Goal: Transaction & Acquisition: Purchase product/service

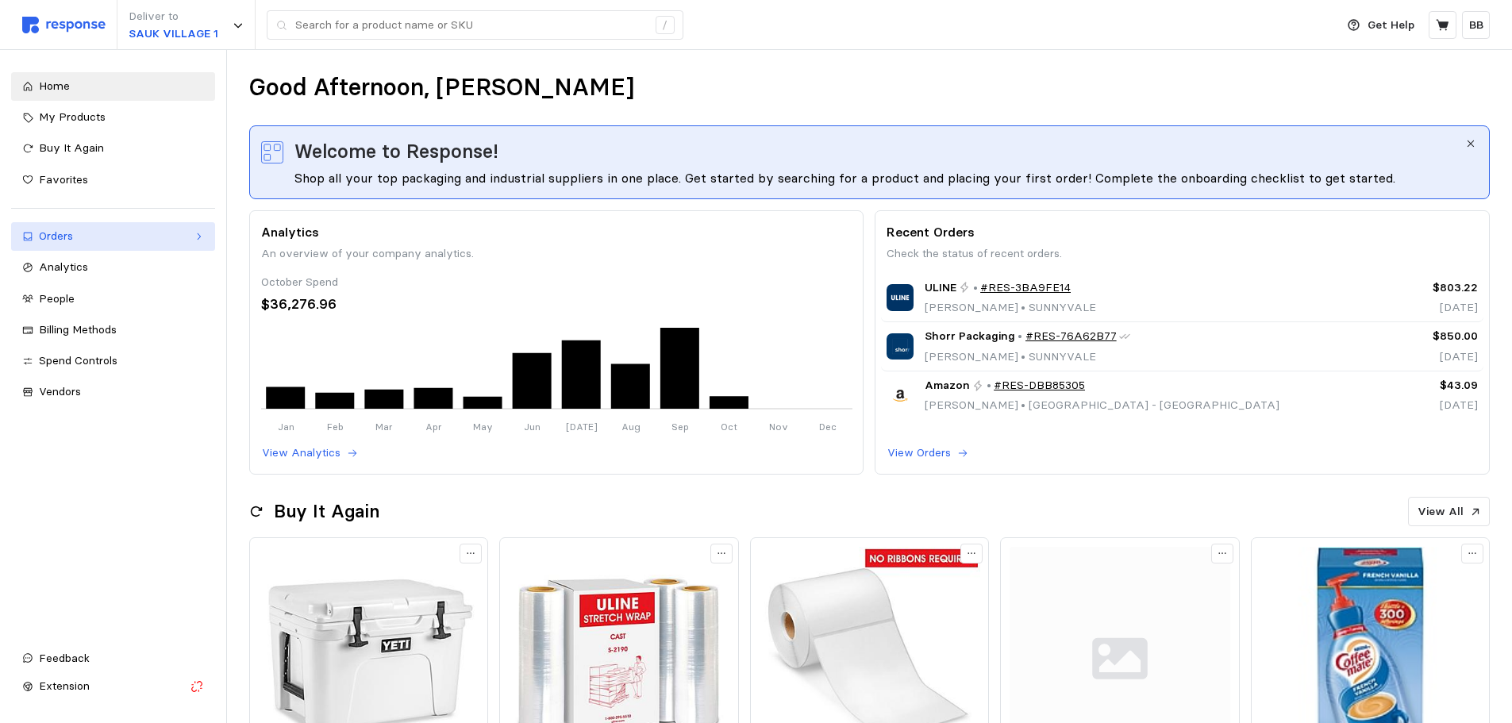
click at [69, 231] on div "Orders" at bounding box center [113, 236] width 148 height 17
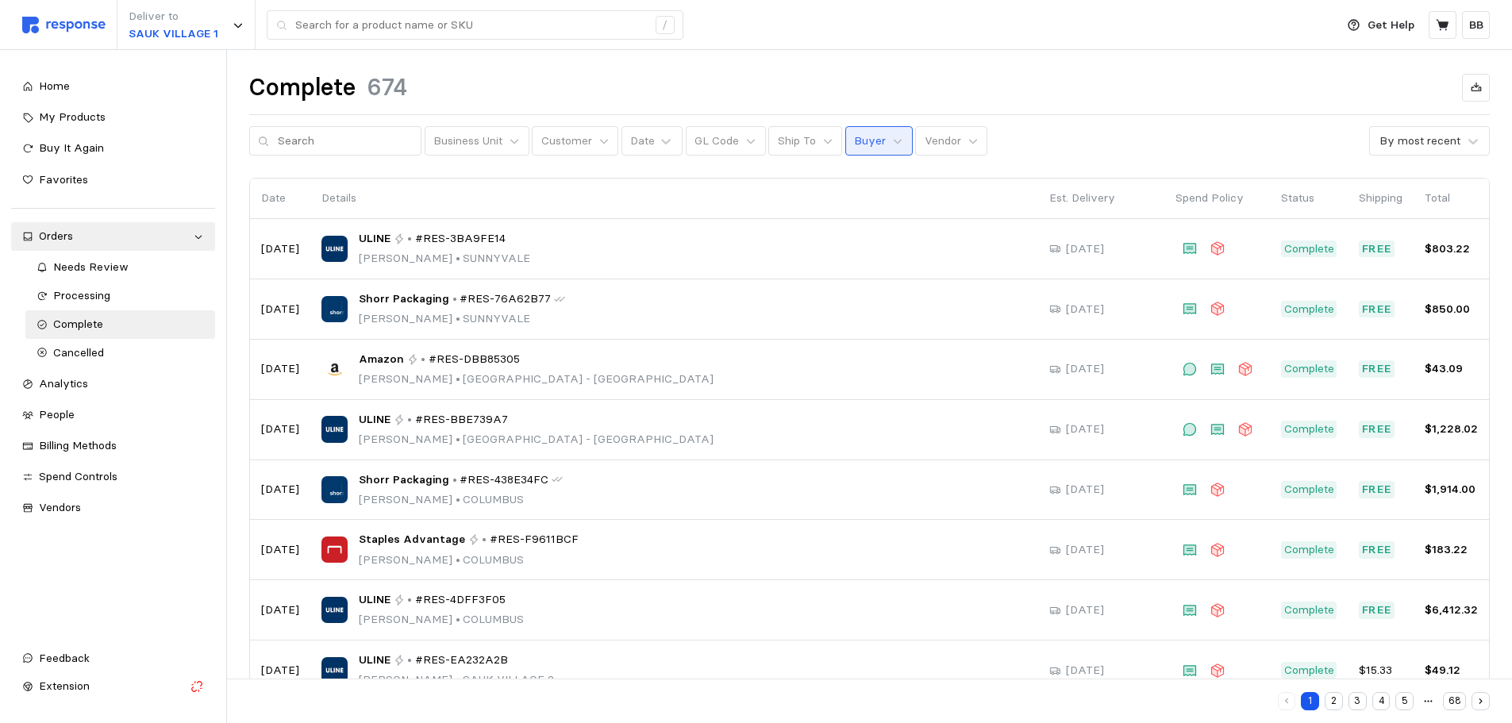
click at [850, 129] on button "Buyer" at bounding box center [878, 141] width 67 height 30
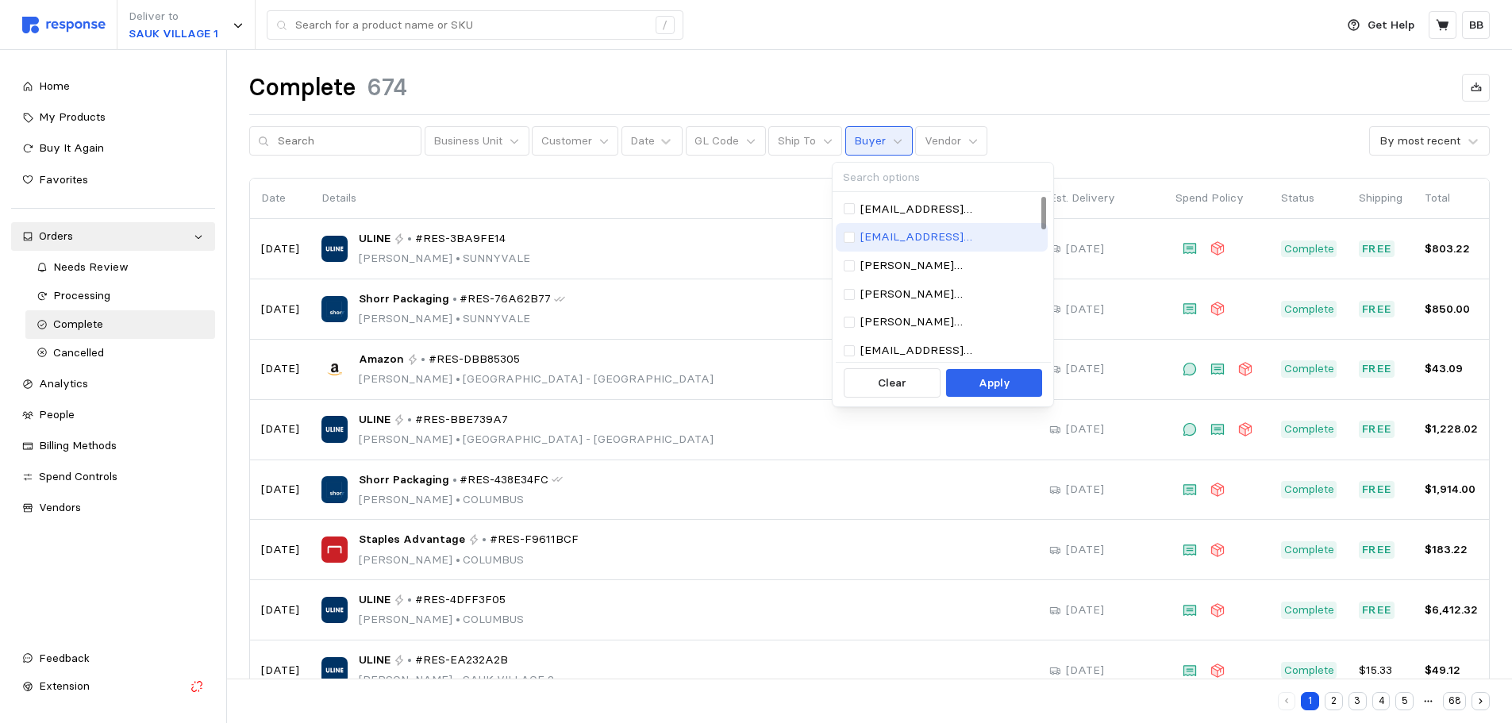
click at [906, 242] on p "[EMAIL_ADDRESS][DOMAIN_NAME]" at bounding box center [949, 237] width 179 height 17
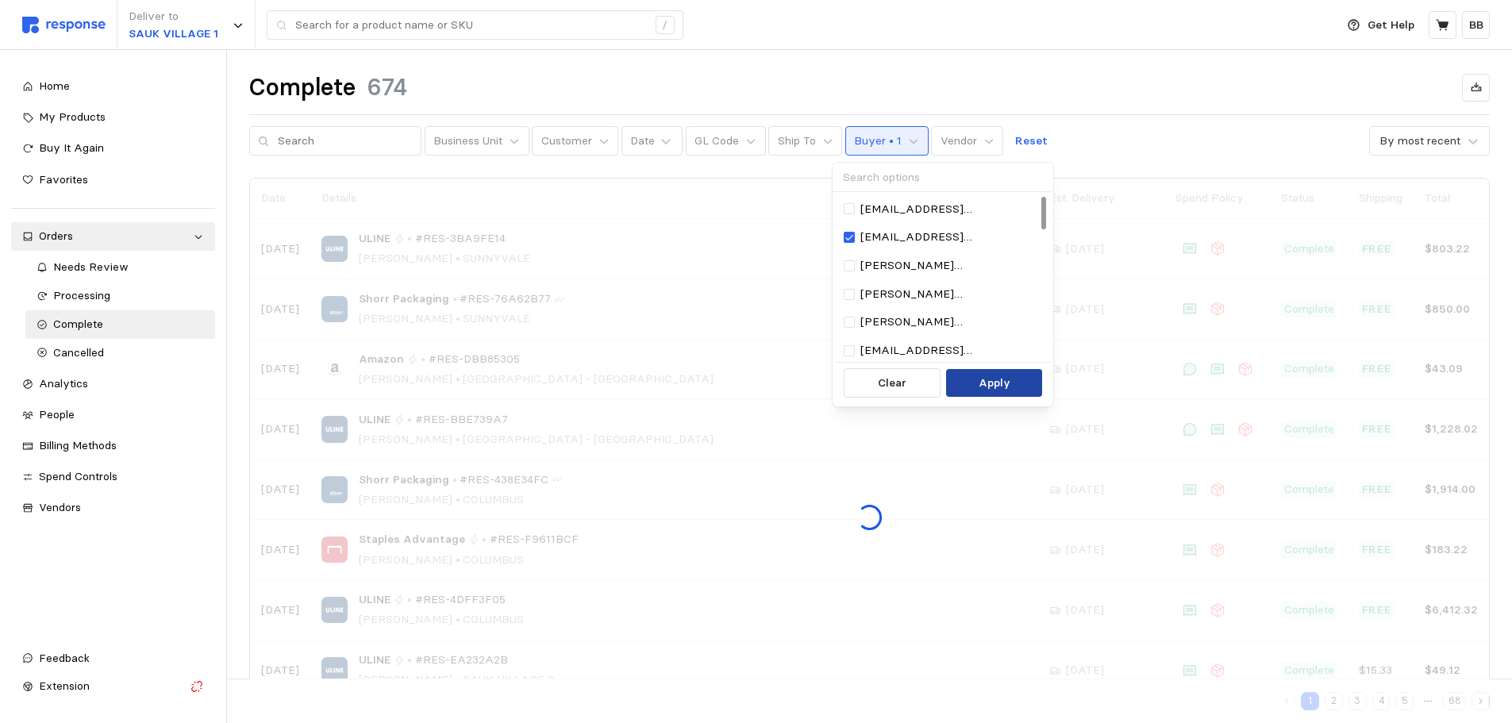
click at [979, 385] on p "Apply" at bounding box center [995, 383] width 32 height 17
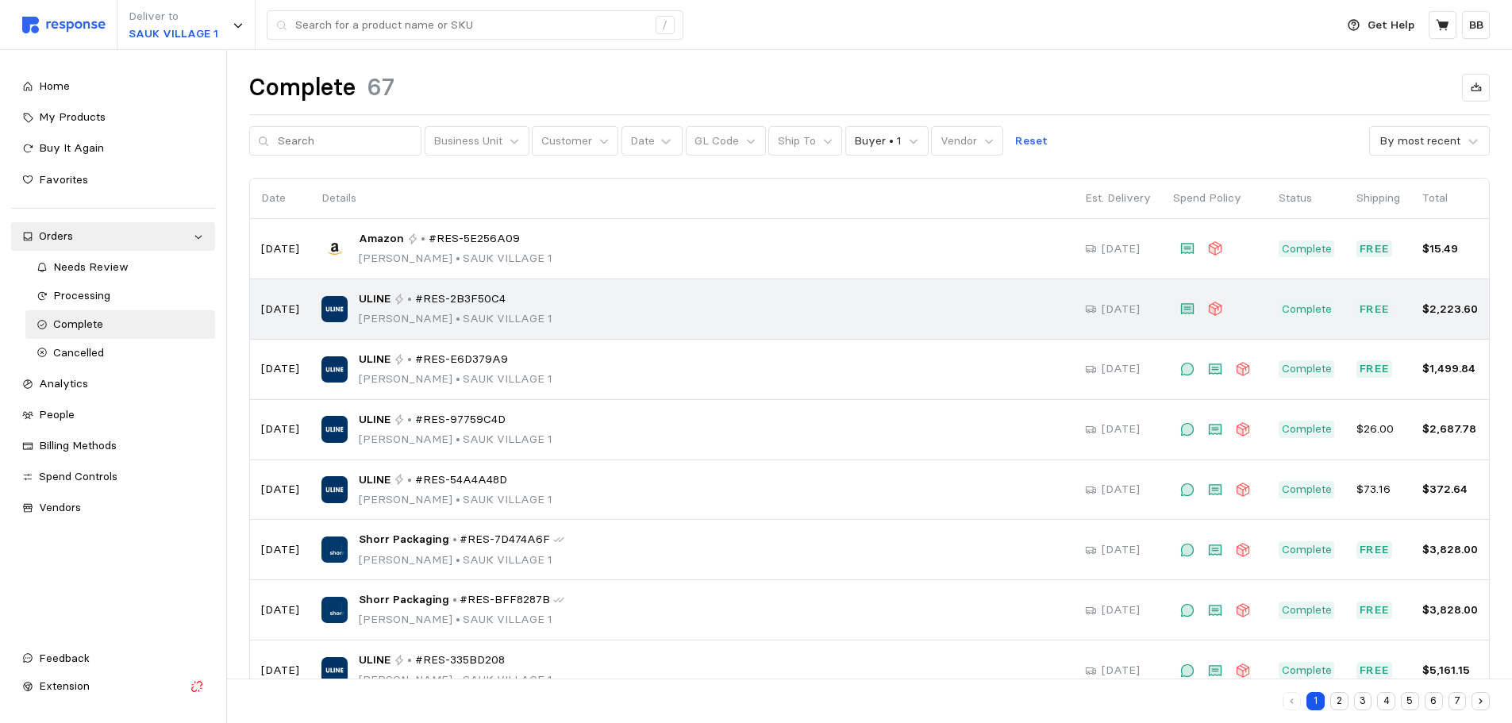
click at [470, 321] on p "[PERSON_NAME] • [GEOGRAPHIC_DATA] 1" at bounding box center [456, 318] width 194 height 17
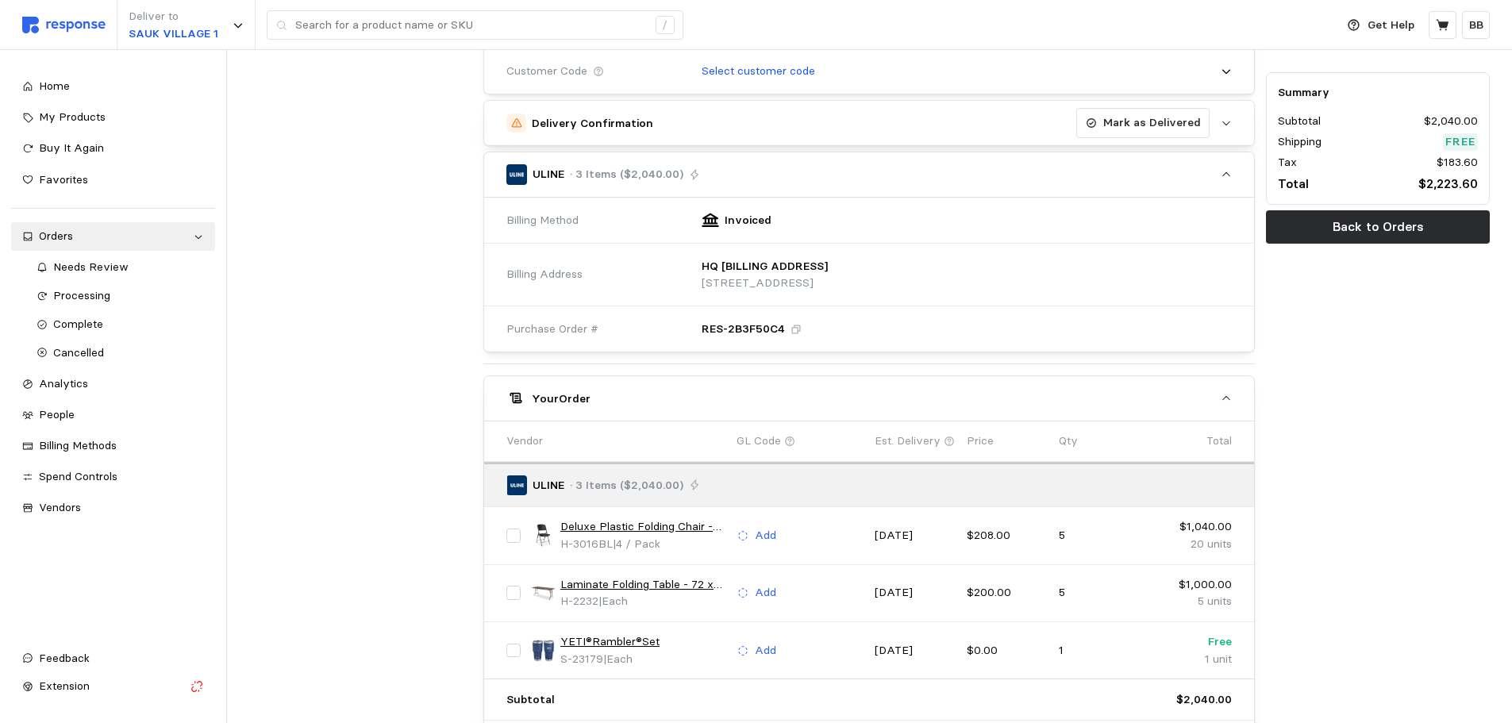
scroll to position [635, 0]
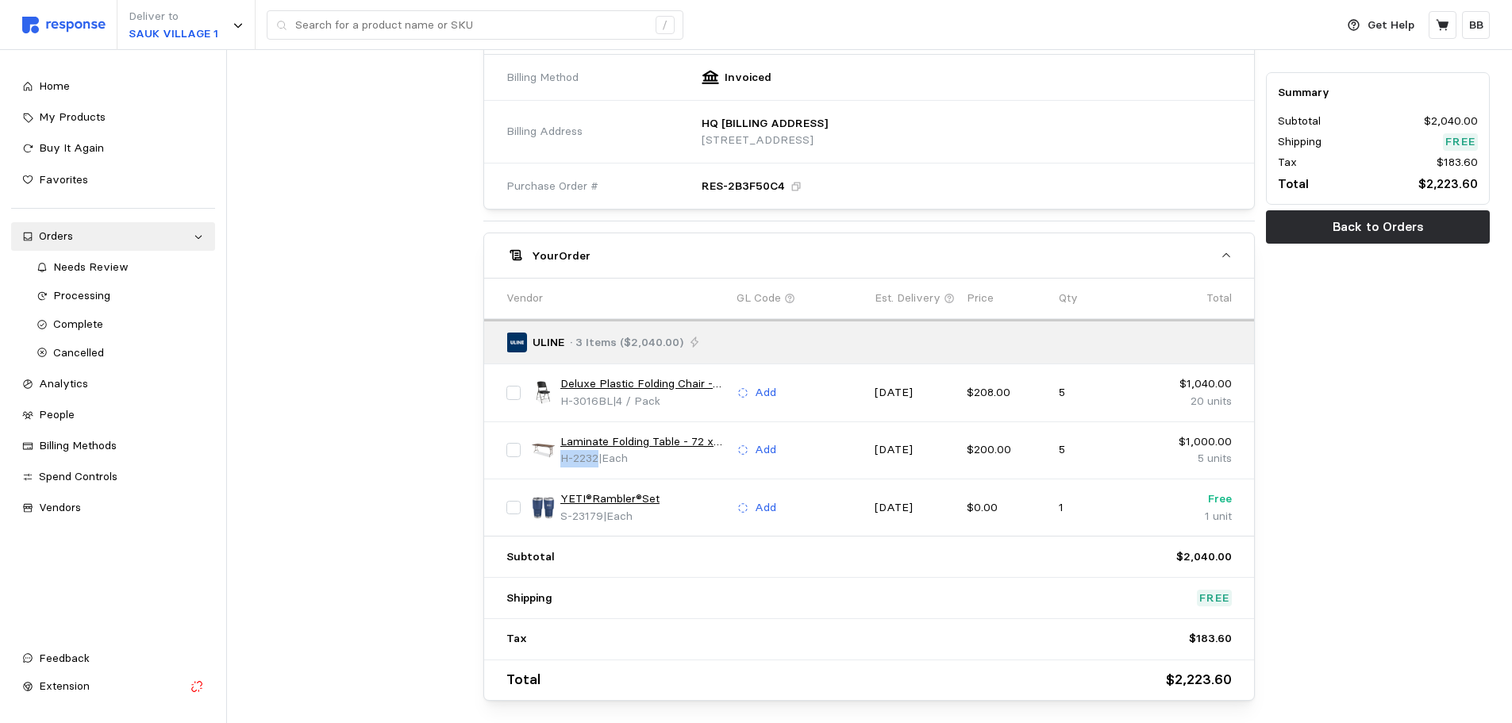
drag, startPoint x: 598, startPoint y: 457, endPoint x: 559, endPoint y: 463, distance: 39.4
click at [559, 463] on div "Laminate Folding Table - 72 x 30" H-2232 | Each" at bounding box center [629, 450] width 194 height 34
copy span "H-2232"
click at [402, 27] on input "text" at bounding box center [471, 25] width 352 height 29
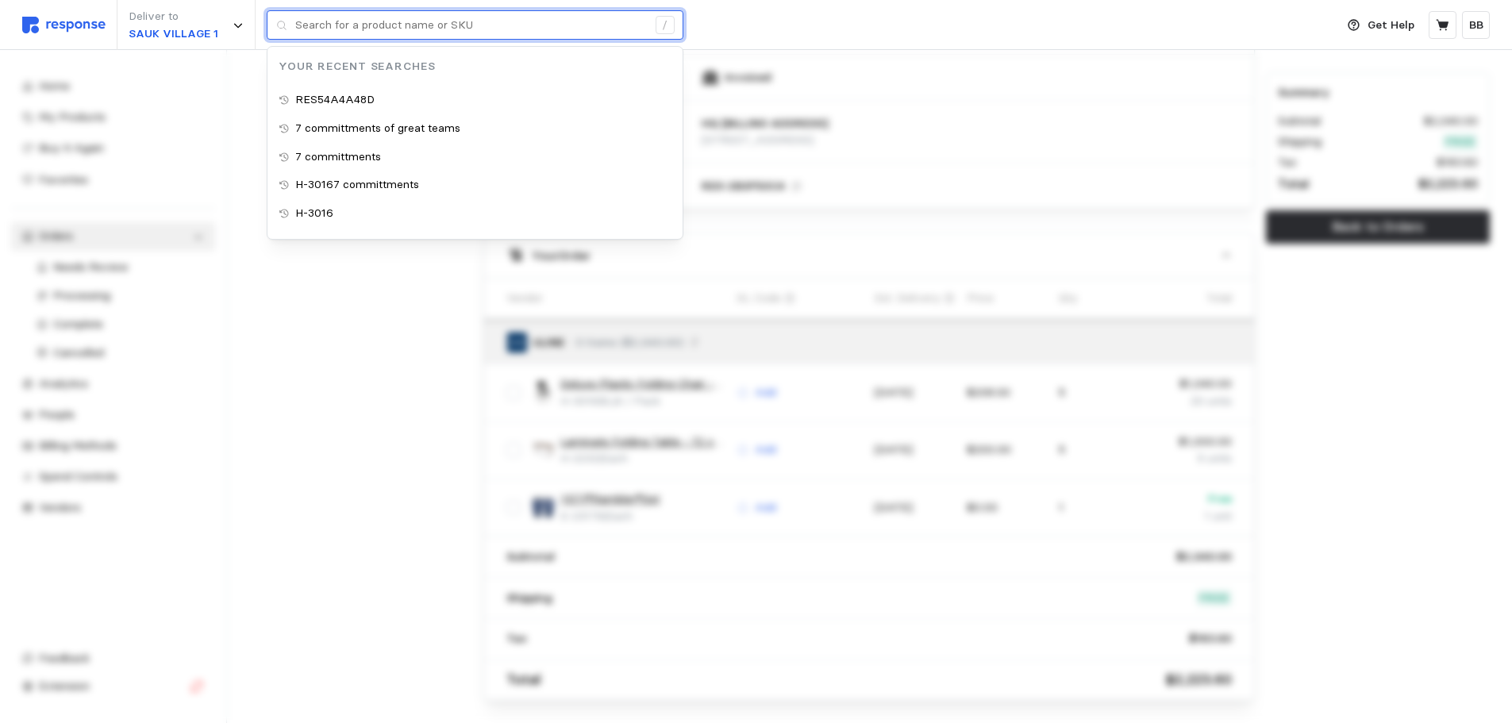
paste input "H-2232"
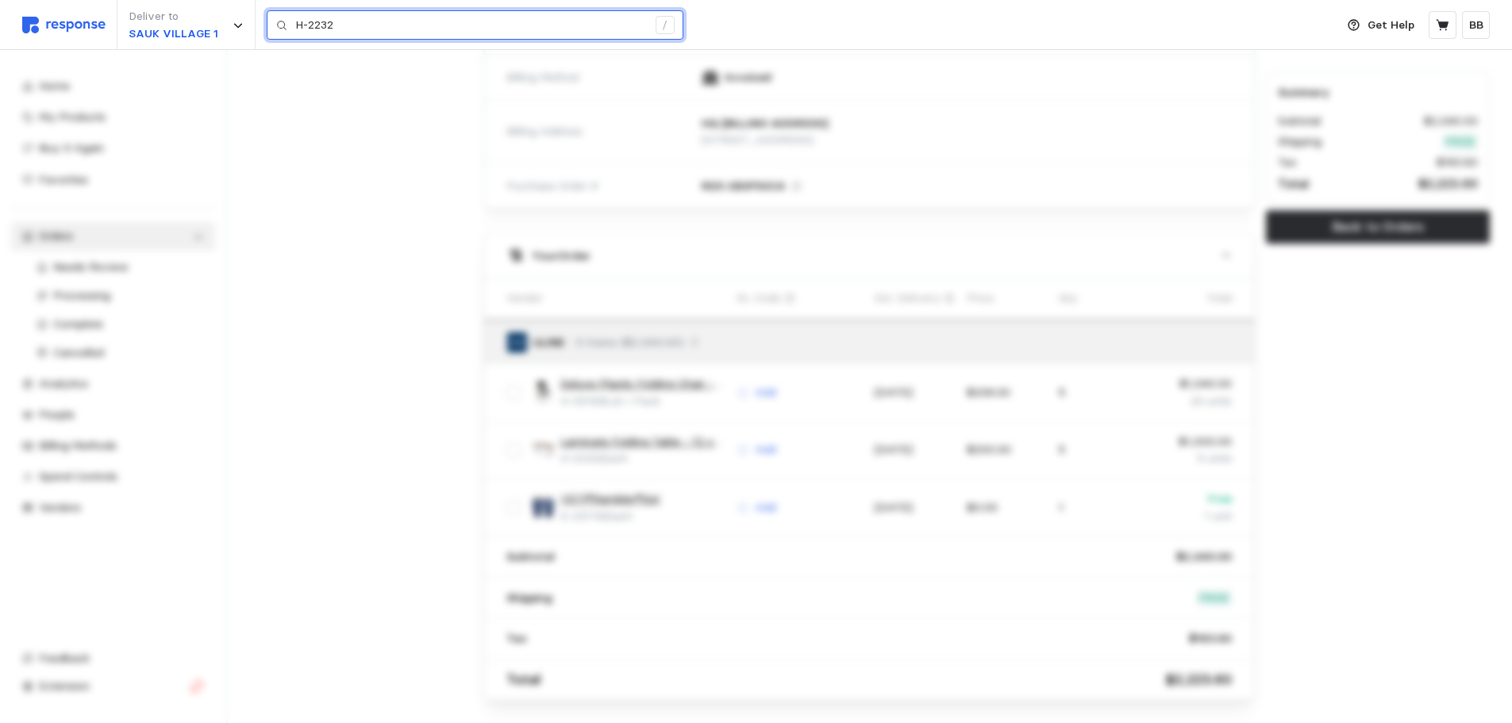
type input "H-2232"
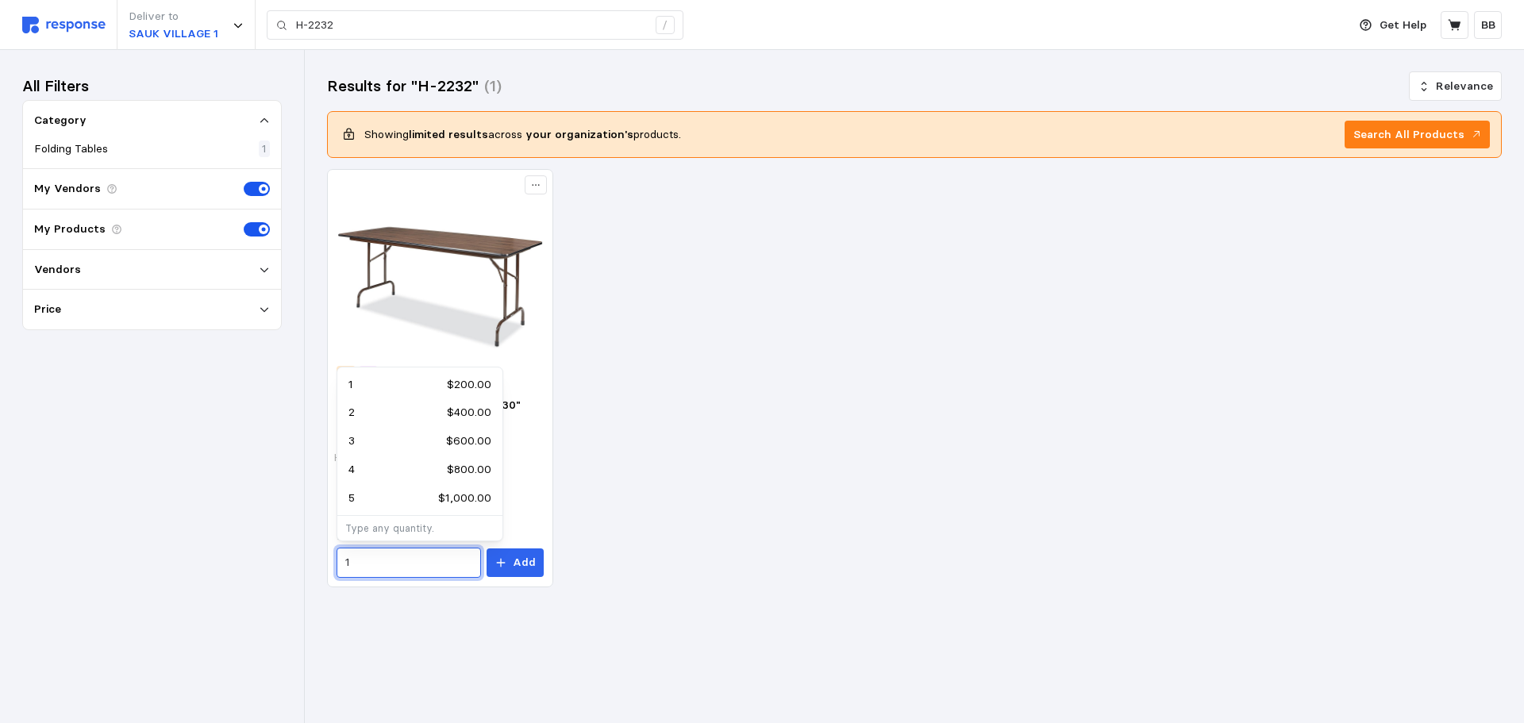
drag, startPoint x: 379, startPoint y: 557, endPoint x: 304, endPoint y: 556, distance: 75.4
click at [304, 556] on div "Deliver to SAUK VILLAGE 1 H-2232 / Get Help BB H-2232 / Home My Products Buy It…" at bounding box center [762, 361] width 1524 height 723
type input "2"
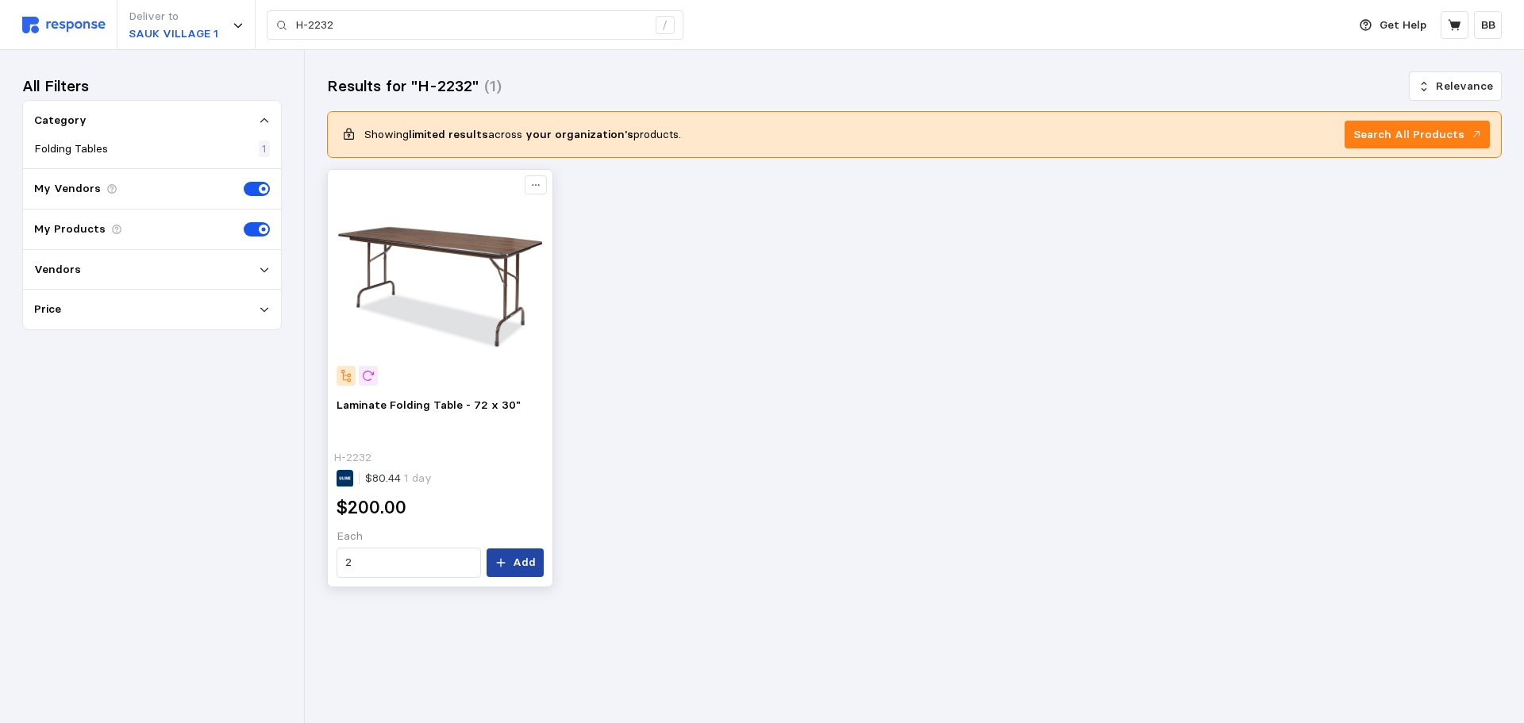
click at [519, 561] on p "Add" at bounding box center [524, 562] width 23 height 17
click at [1451, 31] on icon at bounding box center [1455, 25] width 14 height 14
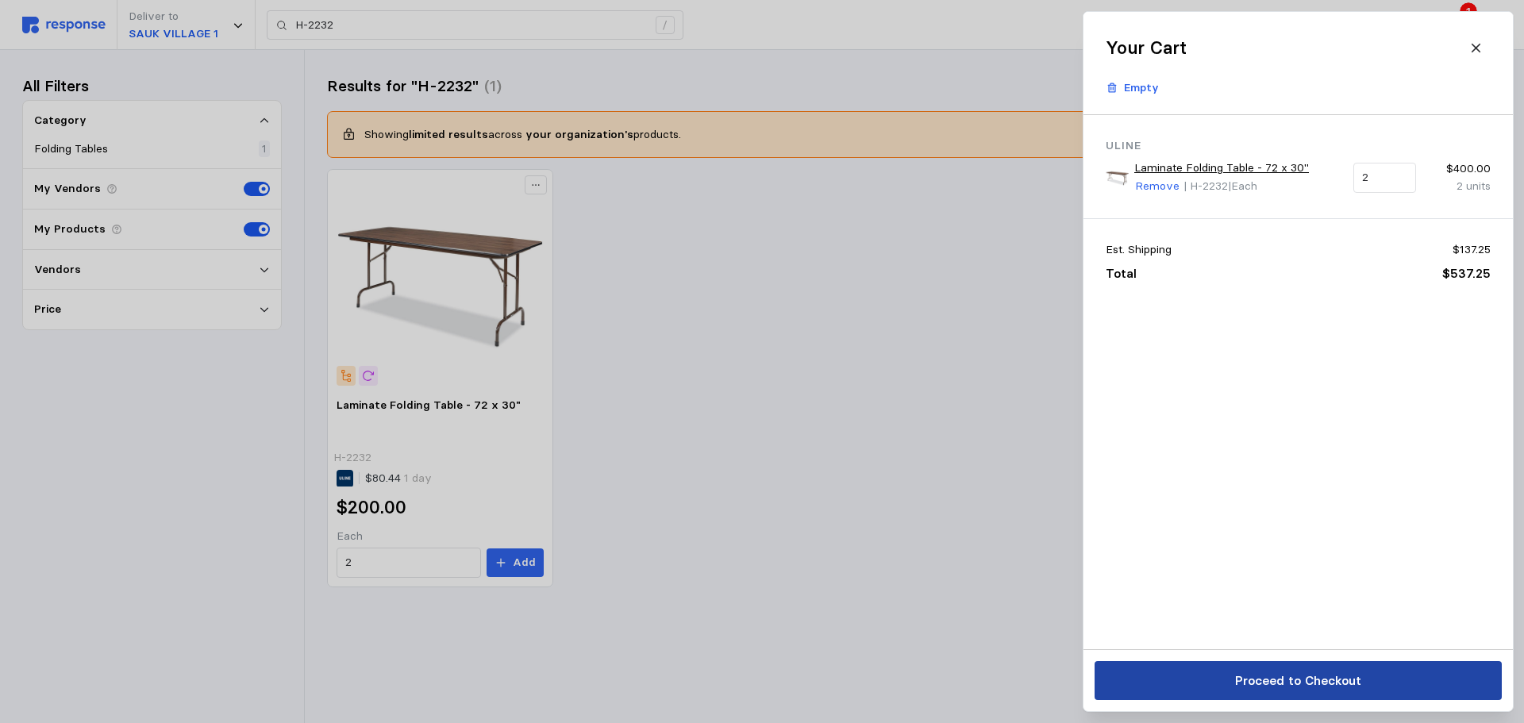
click at [1317, 683] on p "Proceed to Checkout" at bounding box center [1297, 681] width 126 height 20
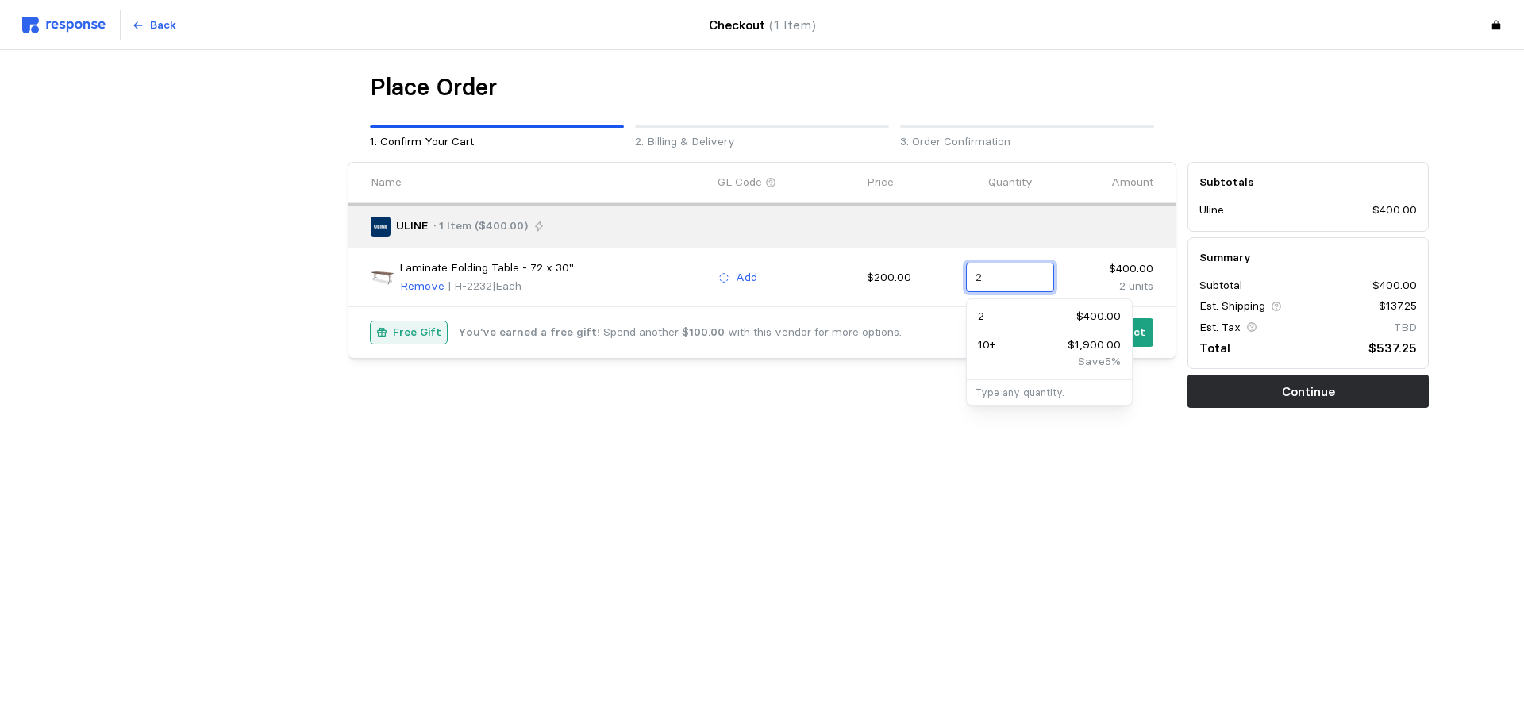
drag, startPoint x: 985, startPoint y: 280, endPoint x: 938, endPoint y: 279, distance: 46.8
click at [938, 279] on div "Laminate Folding Table - 72 x 30" Remove | H-2232 | Each Add $200.00 2 $400.00 …" at bounding box center [762, 277] width 794 height 47
type input "3"
click at [907, 337] on div "Free Gift You've earned a free gift! Spend another $100.00 with this vendor for…" at bounding box center [731, 332] width 721 height 23
click at [399, 331] on p "Free Gift" at bounding box center [417, 332] width 48 height 17
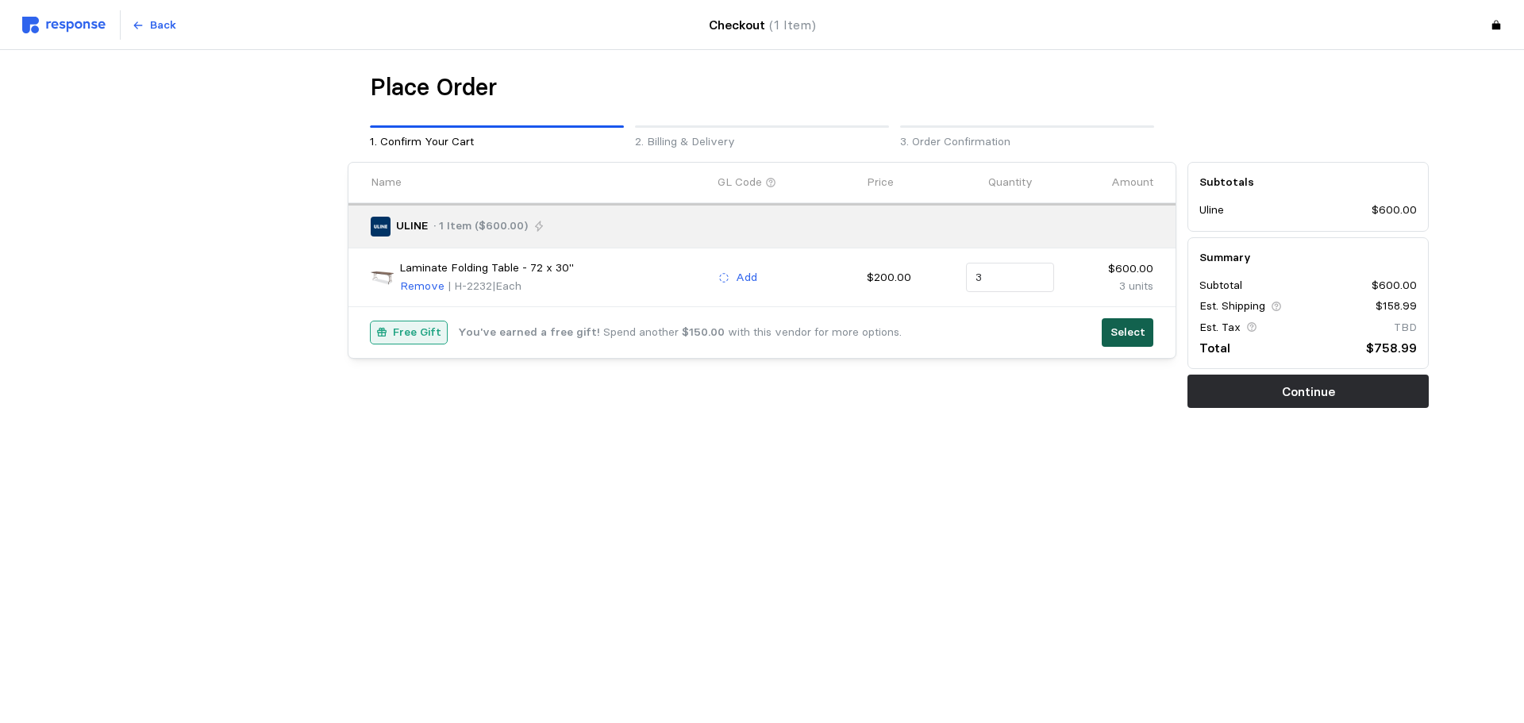
click at [1116, 332] on p "Select" at bounding box center [1127, 332] width 35 height 17
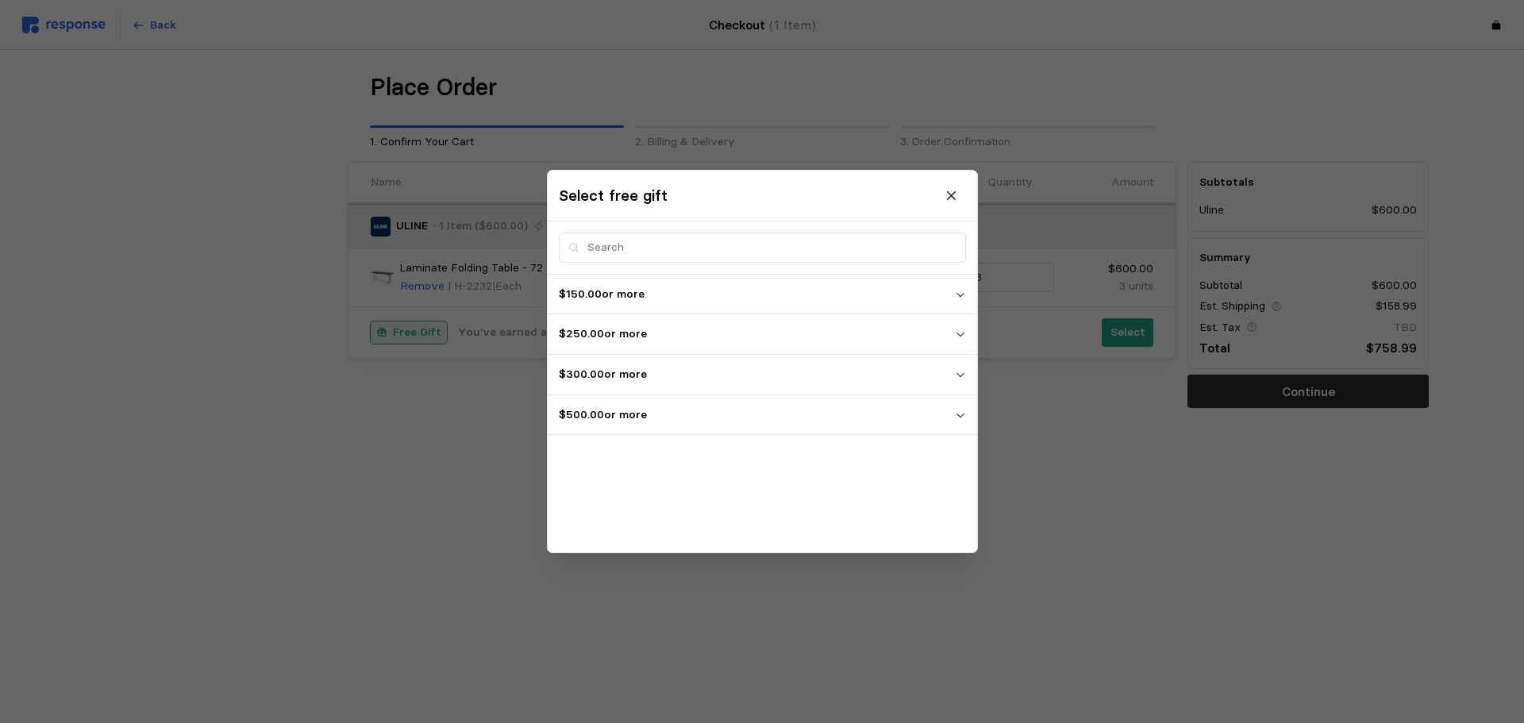
click at [667, 420] on p "$500.00 or more" at bounding box center [757, 414] width 396 height 17
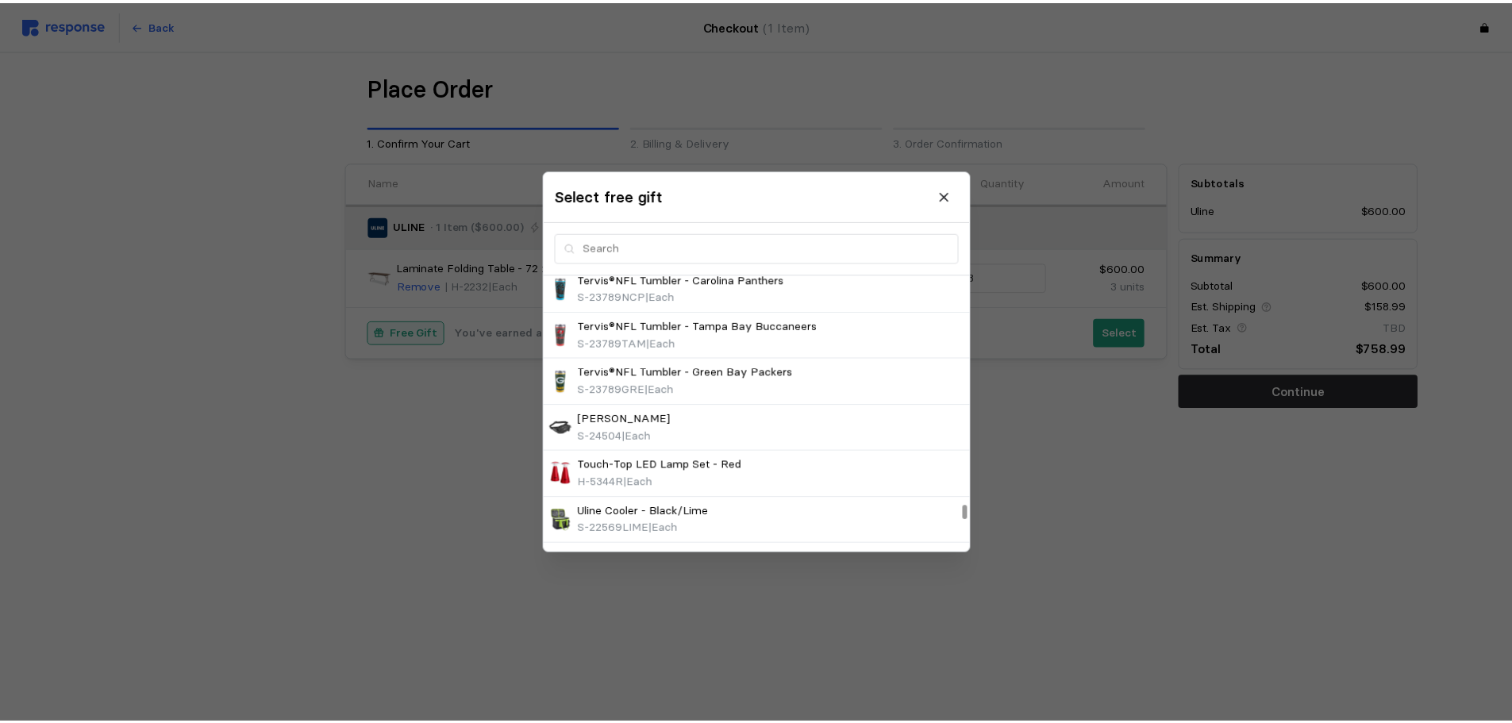
scroll to position [4921, 0]
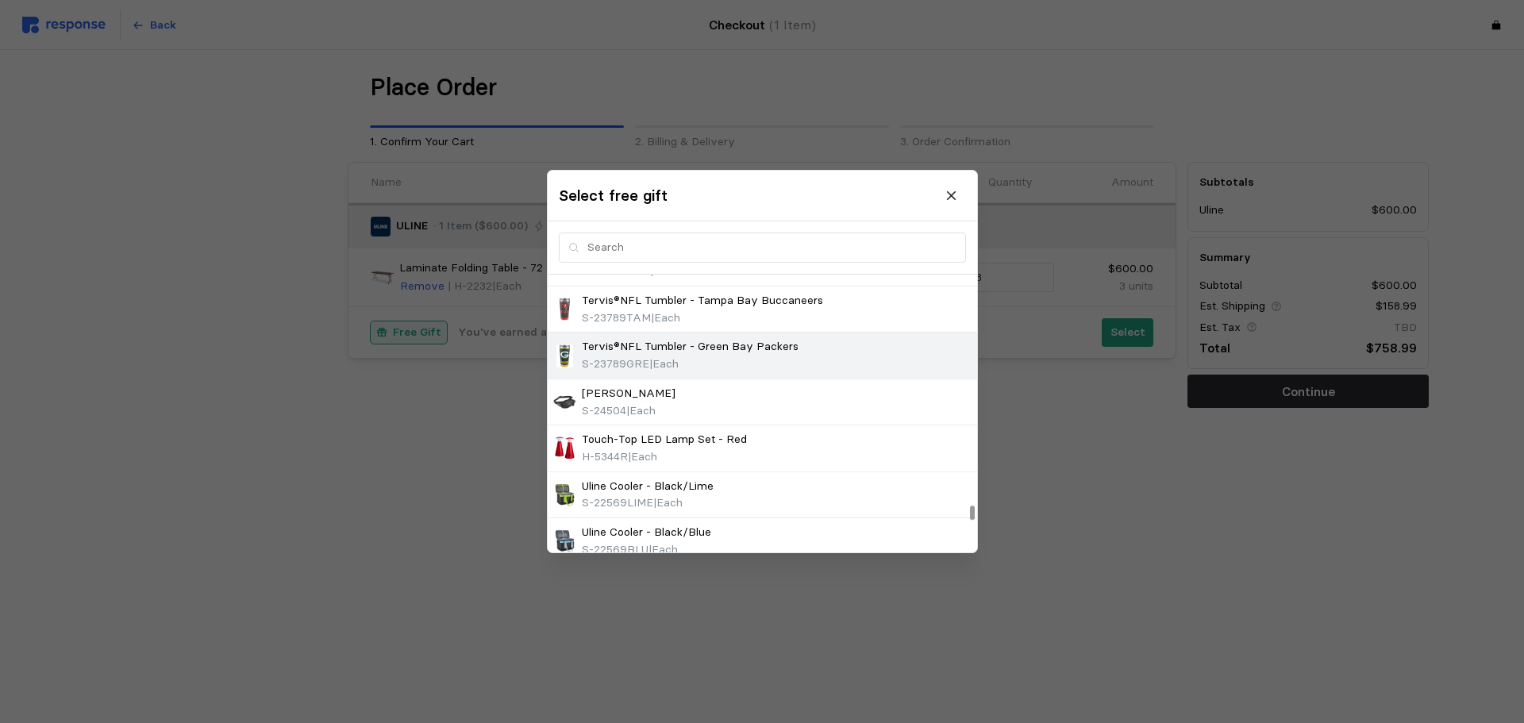
click at [679, 356] on p "S-23789GRE | Each" at bounding box center [630, 364] width 97 height 17
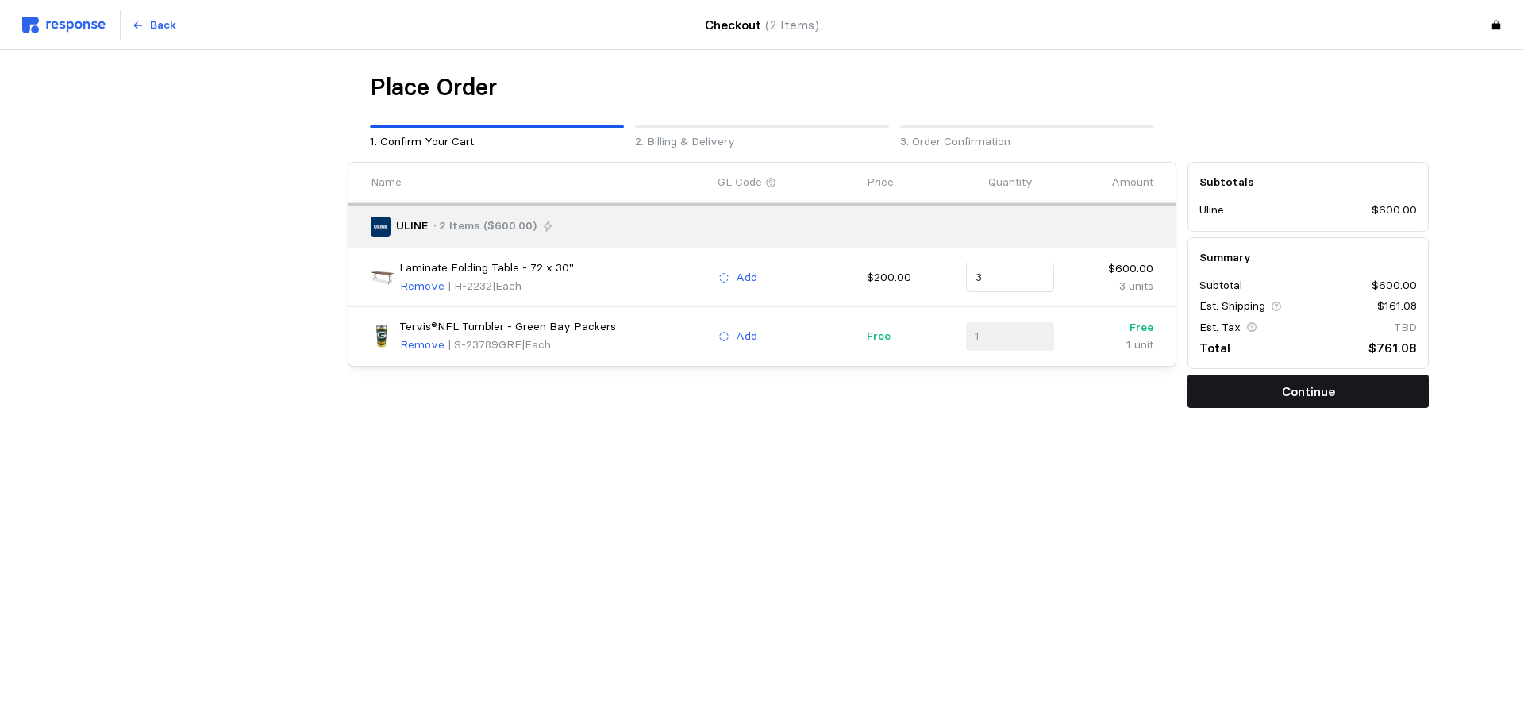
click at [1255, 394] on button "Continue" at bounding box center [1307, 391] width 241 height 33
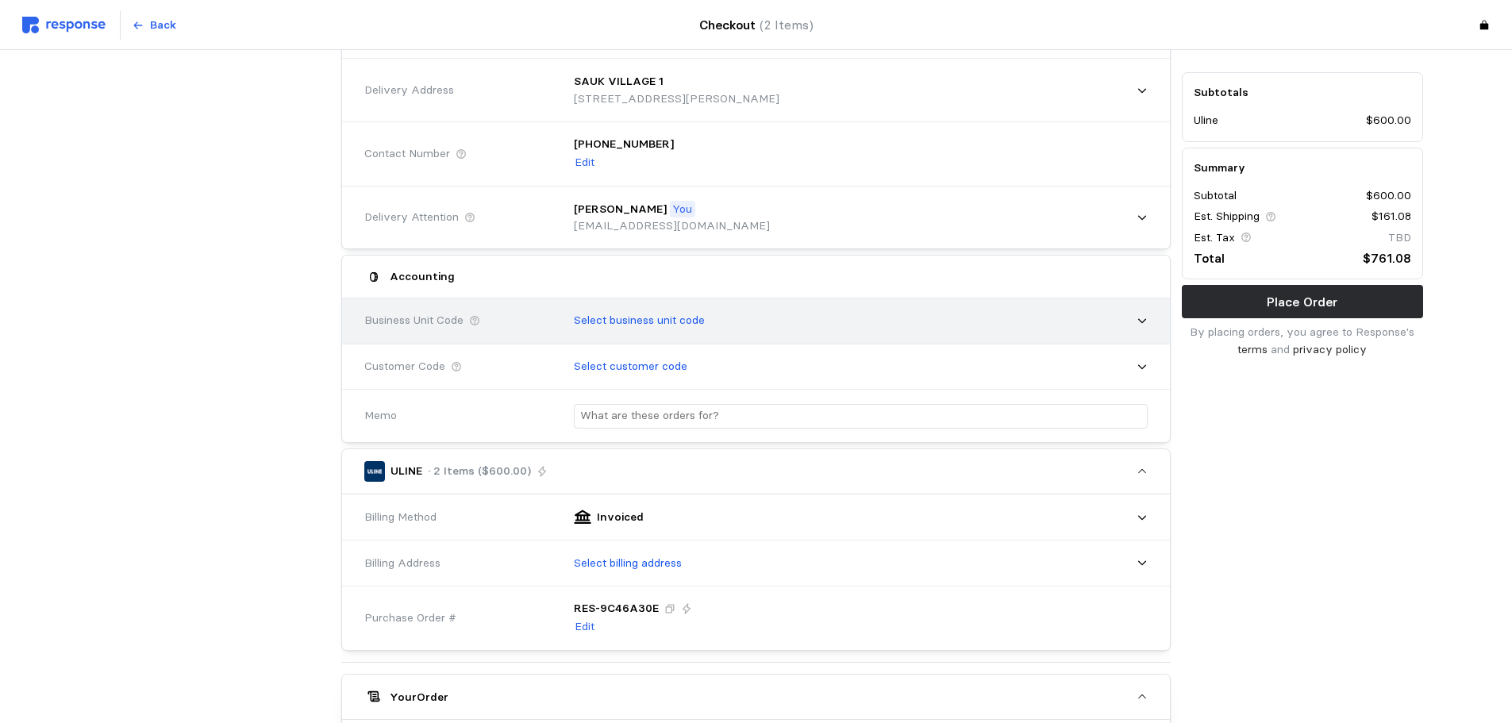
scroll to position [159, 0]
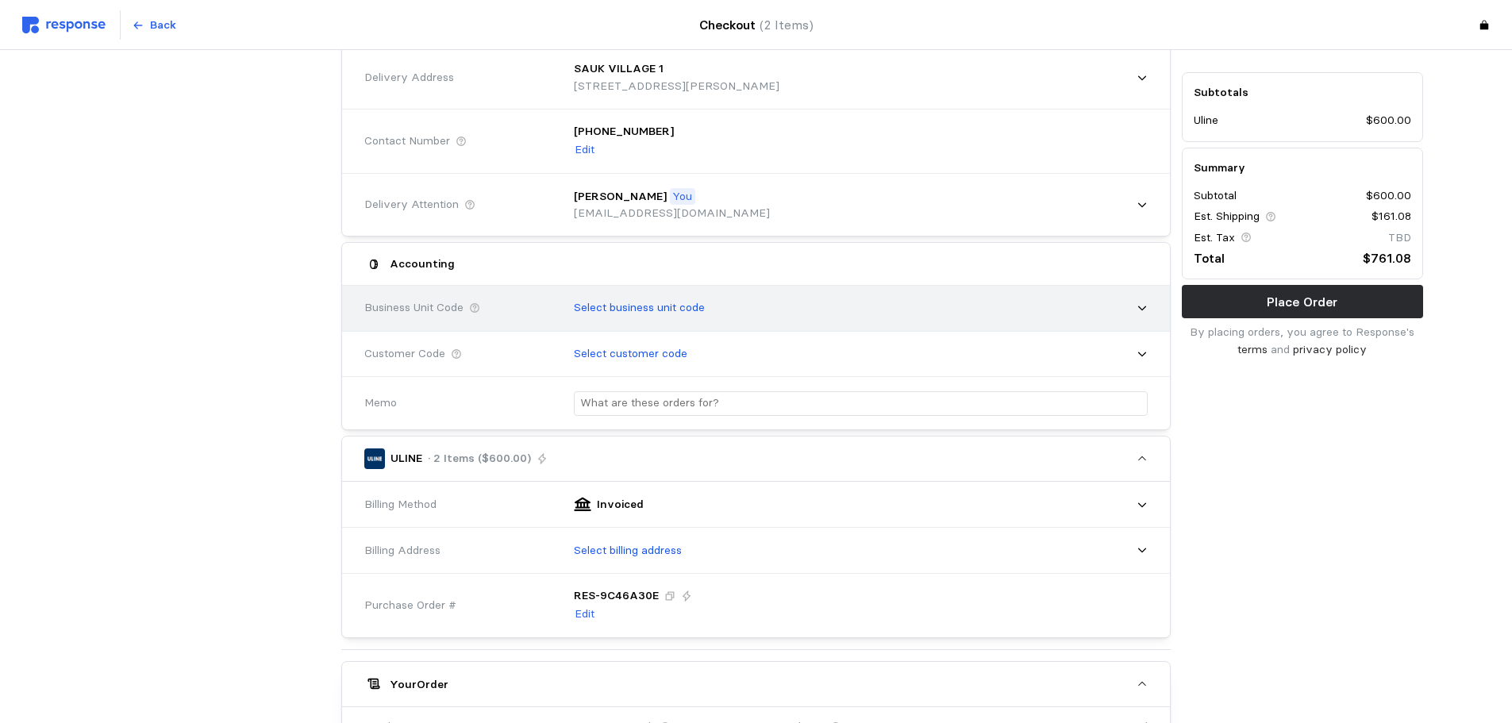
click at [624, 303] on p "Select business unit code" at bounding box center [639, 307] width 131 height 17
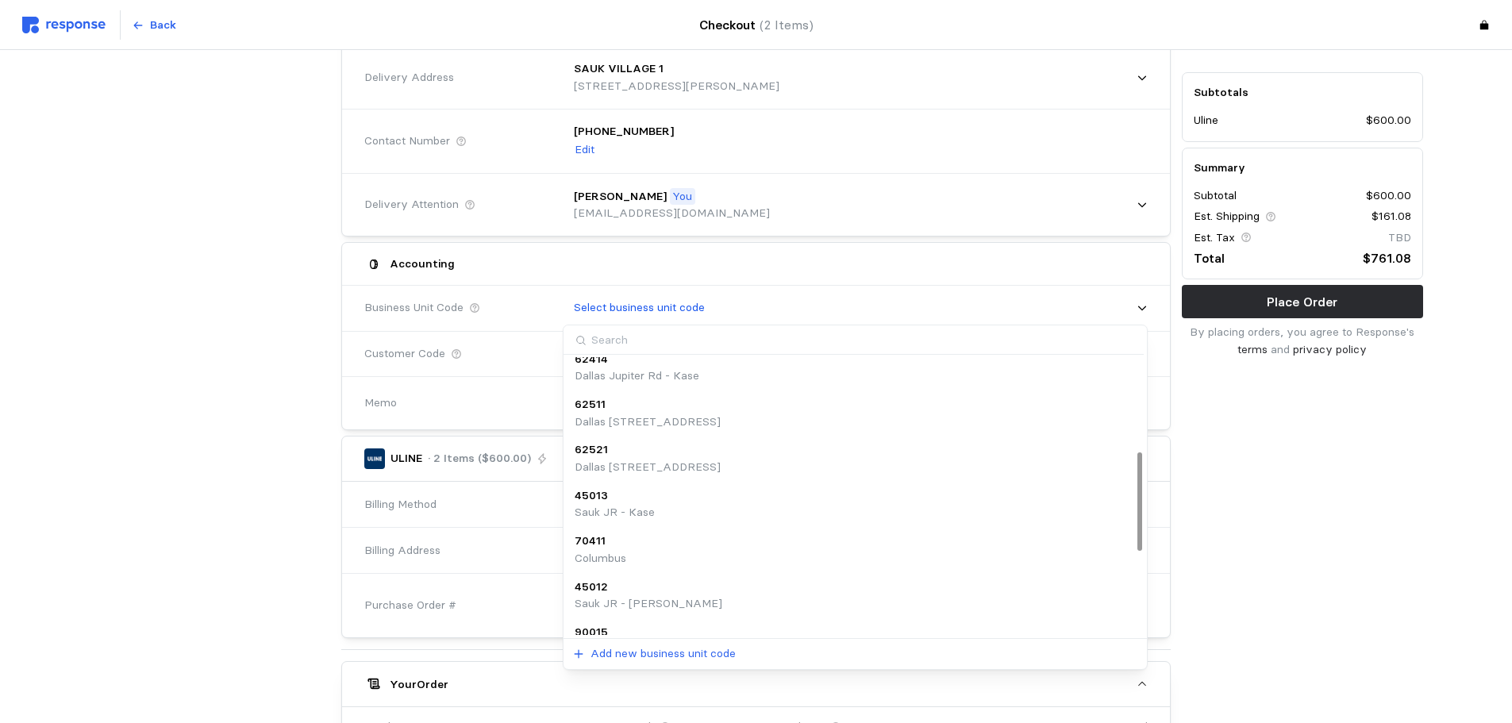
scroll to position [337, 0]
click at [650, 552] on p "Sauk JR - [PERSON_NAME]" at bounding box center [649, 552] width 148 height 17
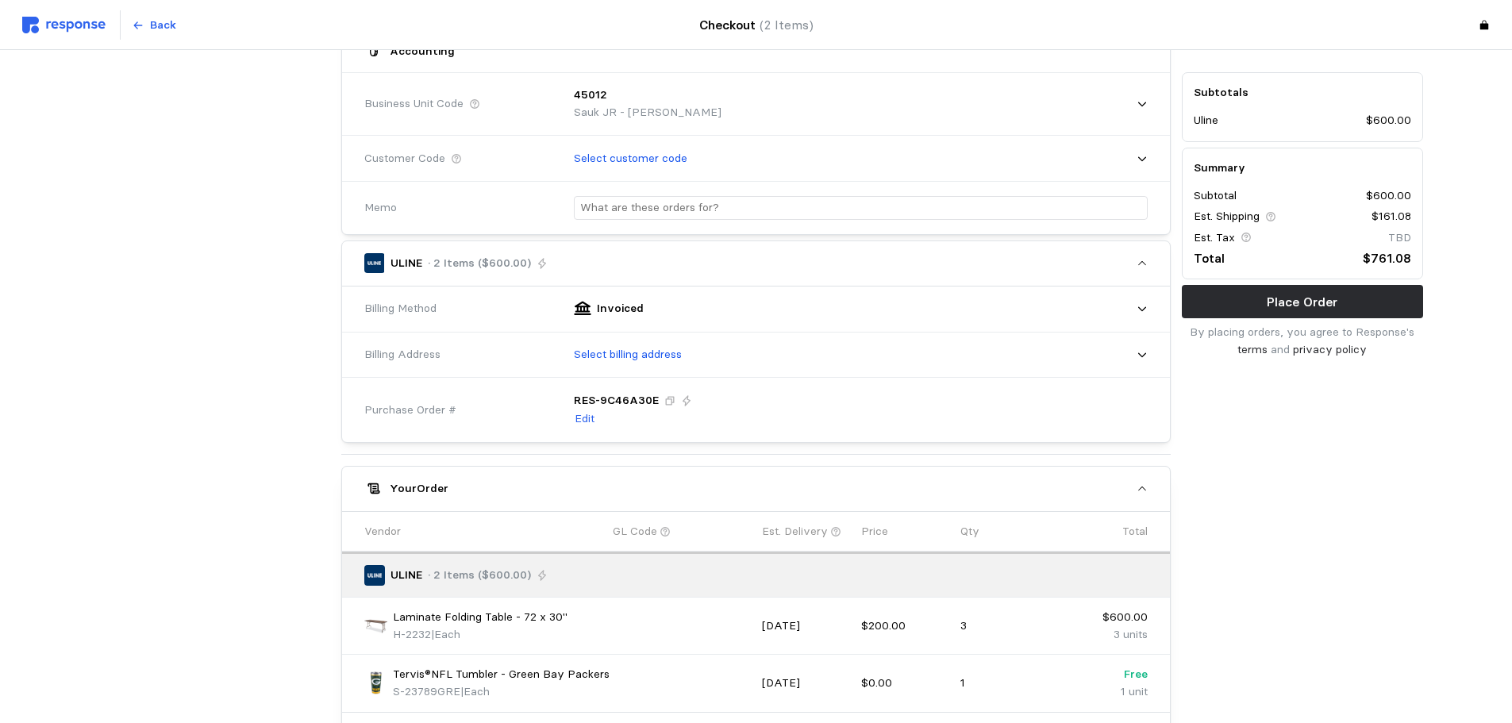
scroll to position [397, 0]
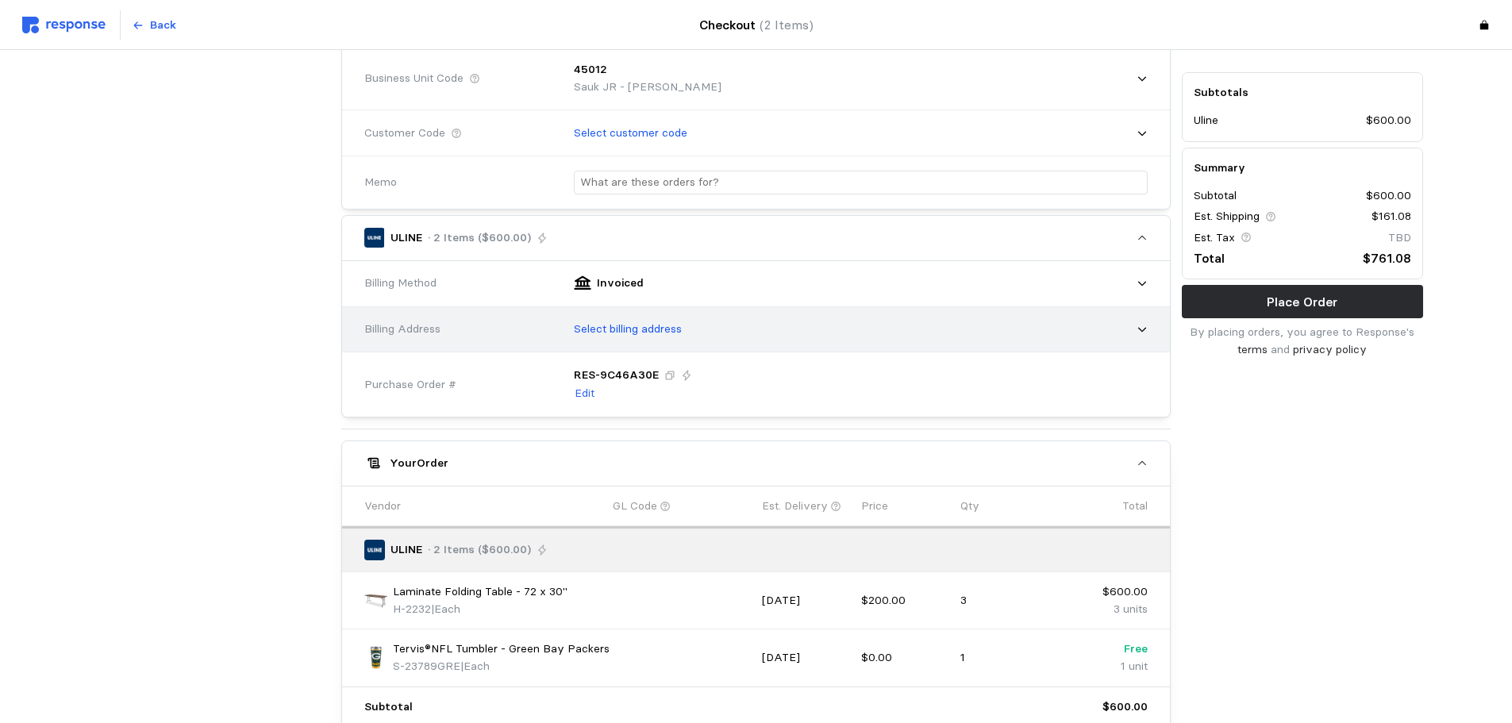
click at [658, 340] on div "Select billing address" at bounding box center [855, 330] width 585 height 40
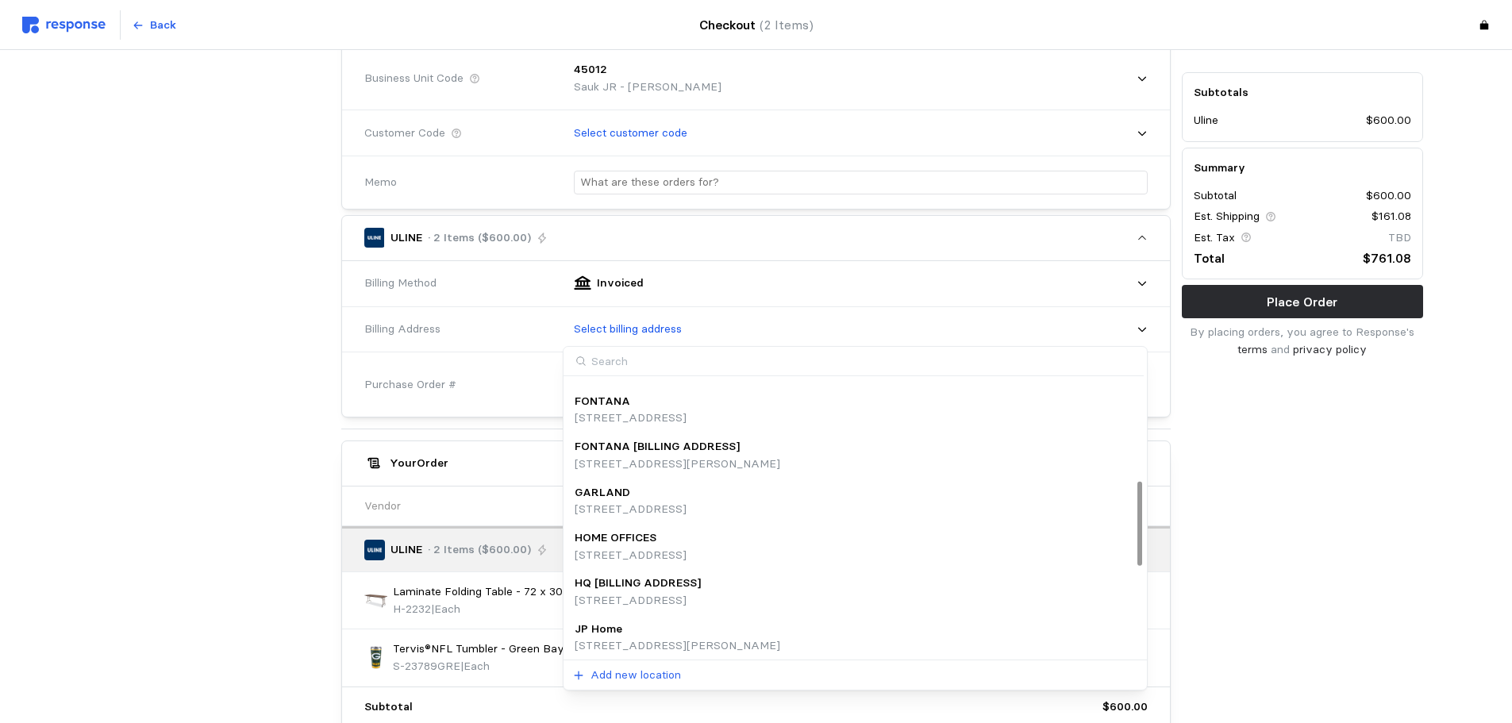
scroll to position [337, 0]
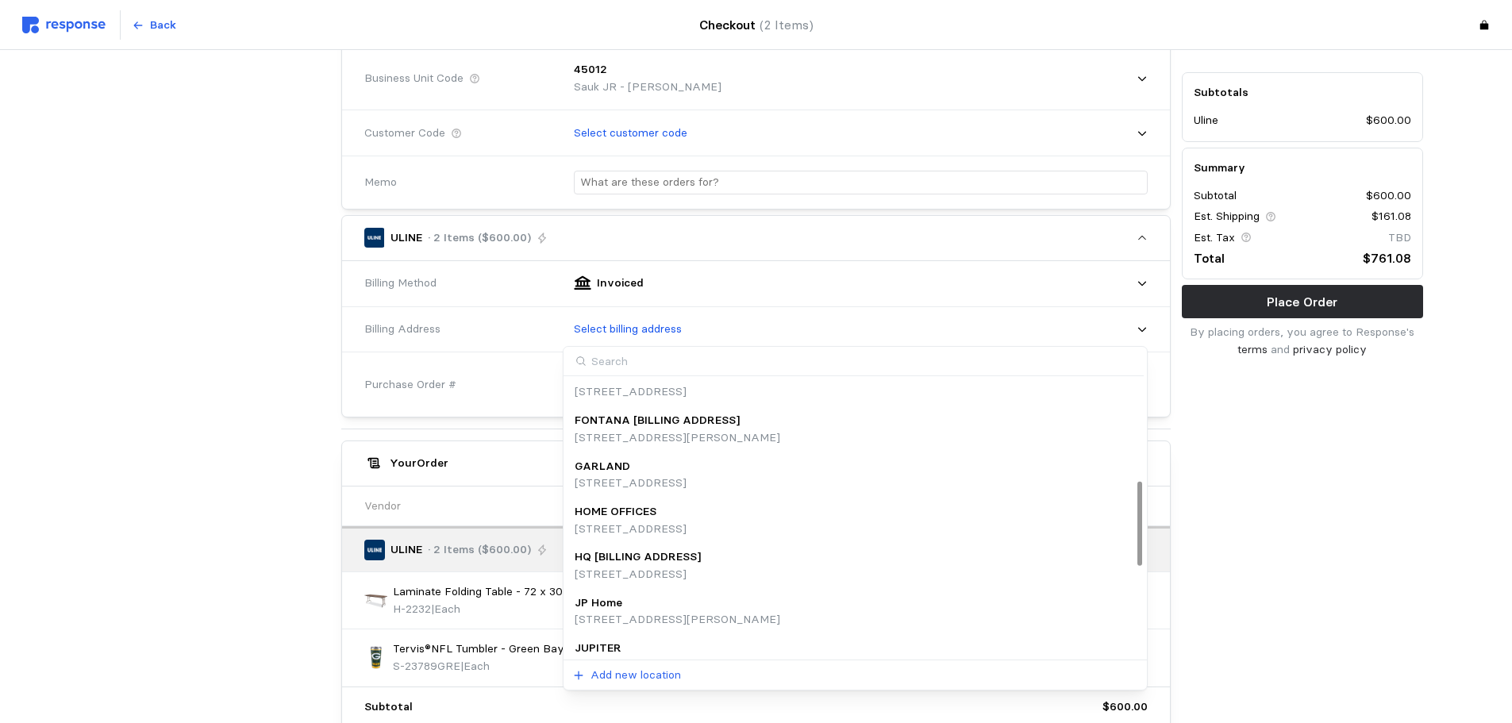
click at [661, 564] on p "HQ [BILLING ADDRESS]" at bounding box center [638, 556] width 126 height 17
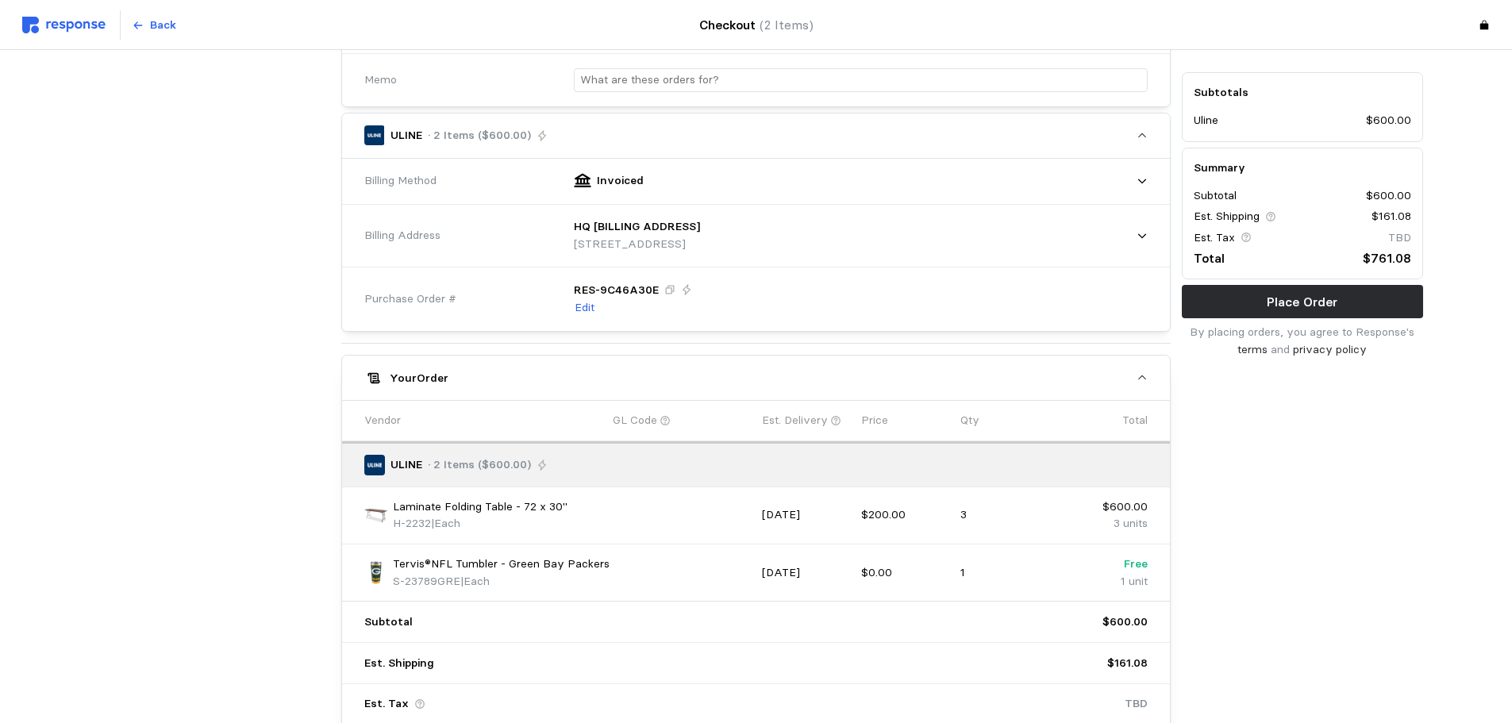
scroll to position [631, 0]
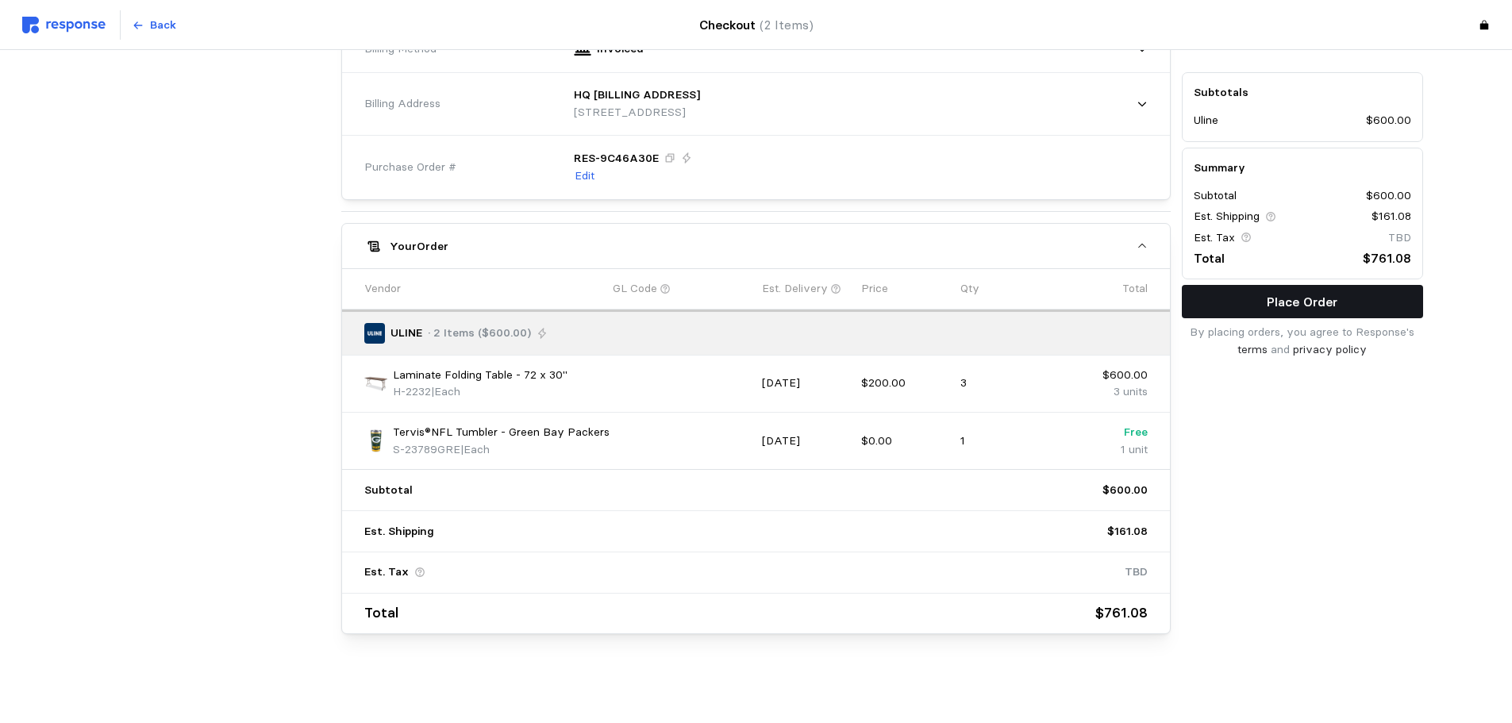
click at [1301, 296] on p "Place Order" at bounding box center [1302, 302] width 71 height 20
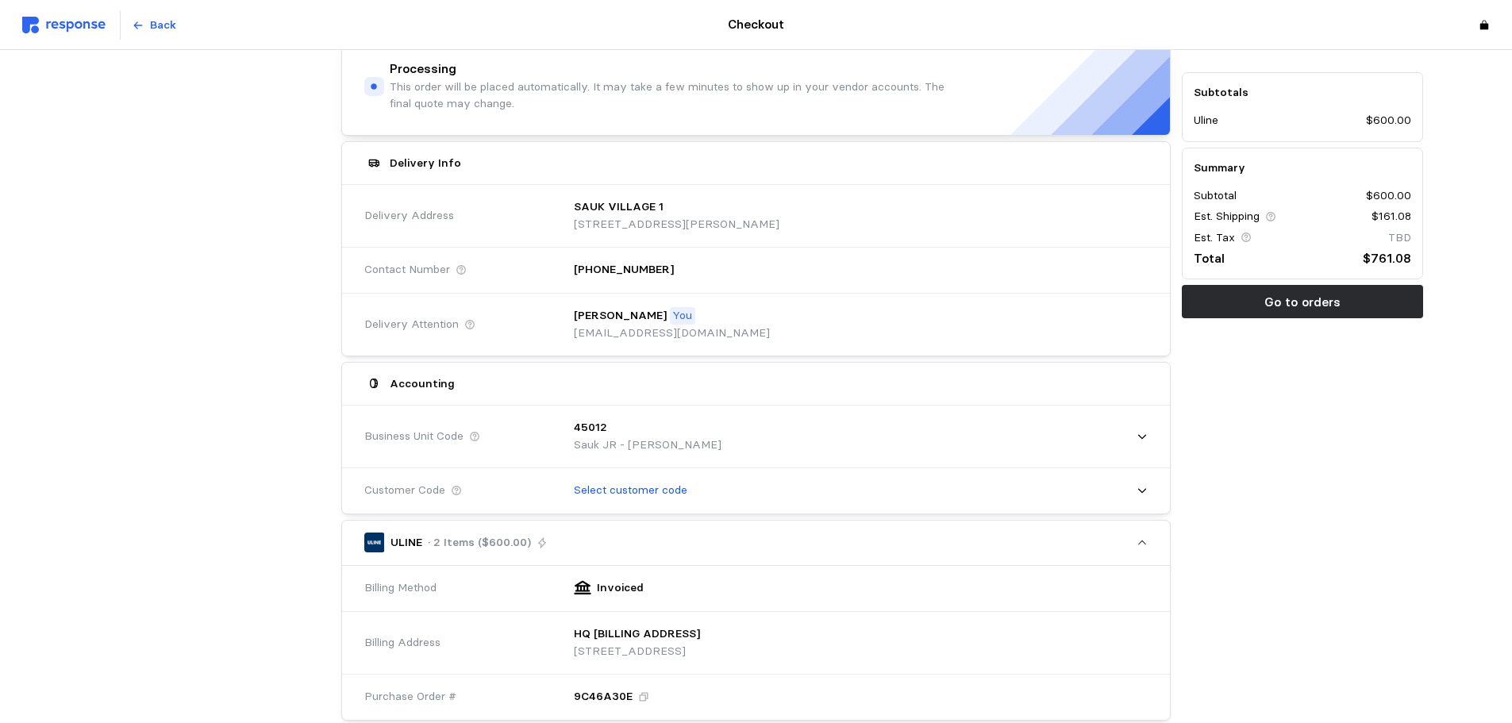
scroll to position [0, 0]
